Goal: Task Accomplishment & Management: Manage account settings

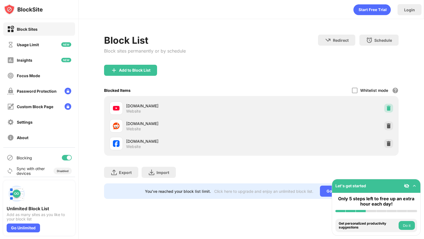
click at [387, 106] on img at bounding box center [389, 108] width 6 height 6
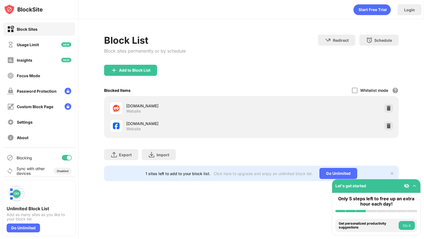
click at [387, 106] on img at bounding box center [389, 108] width 6 height 6
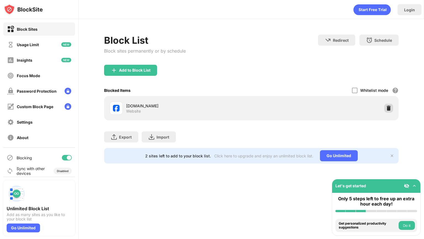
click at [390, 109] on img at bounding box center [389, 108] width 6 height 6
